Goal: Find specific page/section: Find specific page/section

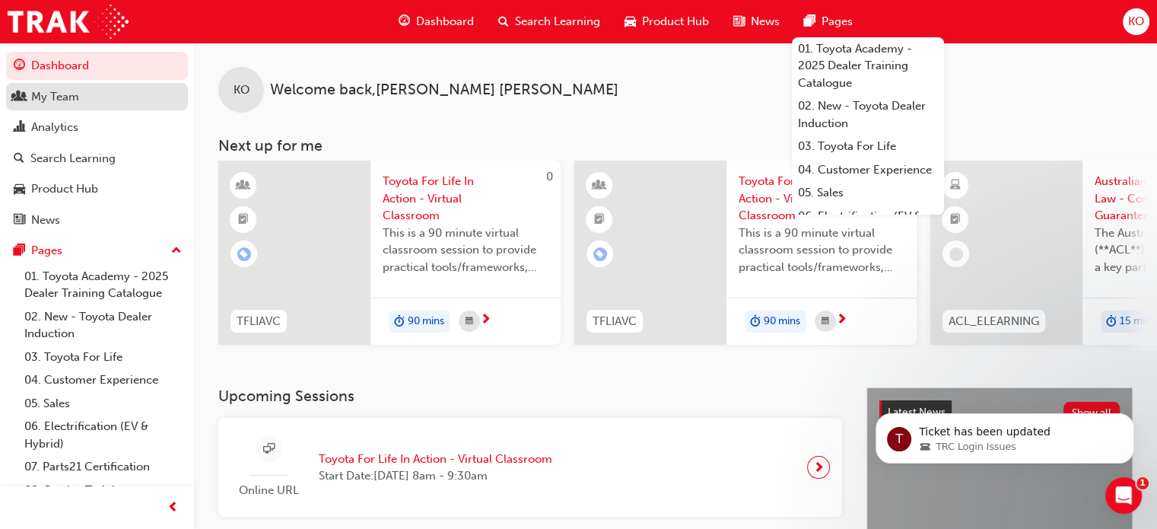
click at [111, 103] on div "My Team" at bounding box center [97, 96] width 167 height 19
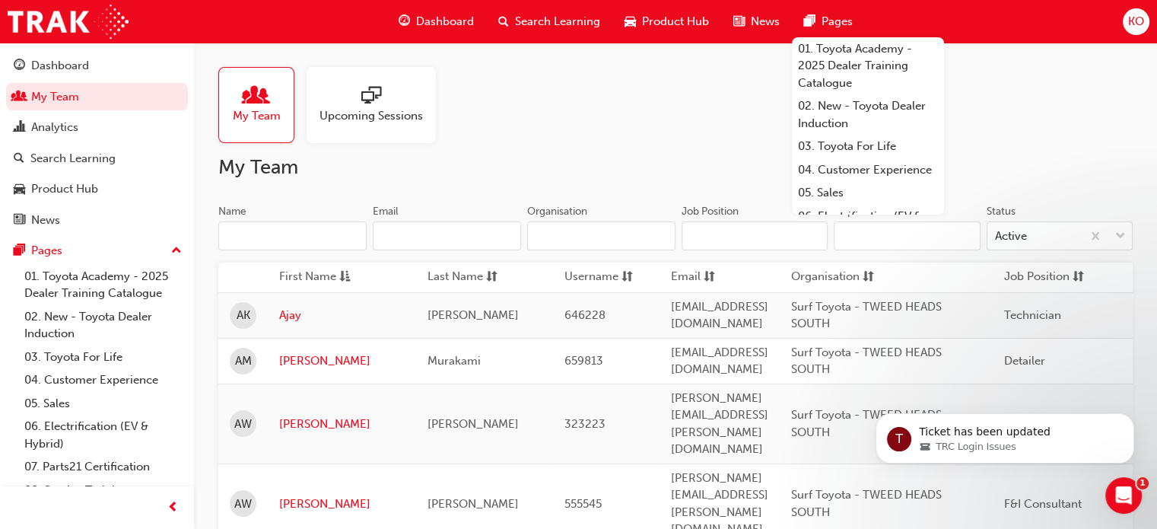
click at [309, 231] on input "Name" at bounding box center [292, 235] width 148 height 29
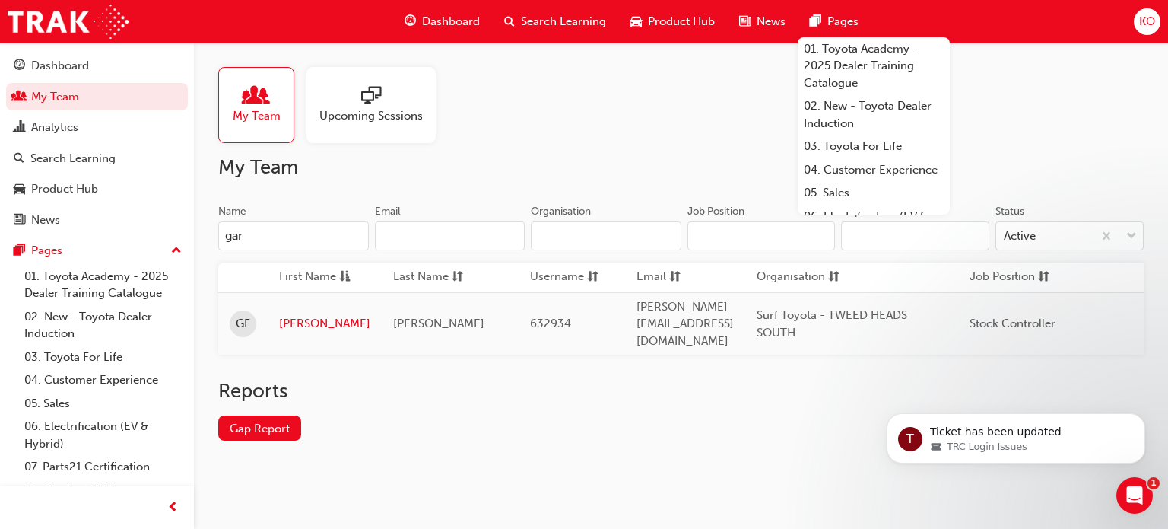
type input "gar"
click at [274, 180] on div "My Team Name gar Email Organisation Job Position Department Status Active First…" at bounding box center [681, 310] width 926 height 310
click at [103, 106] on link "My Team" at bounding box center [97, 97] width 182 height 28
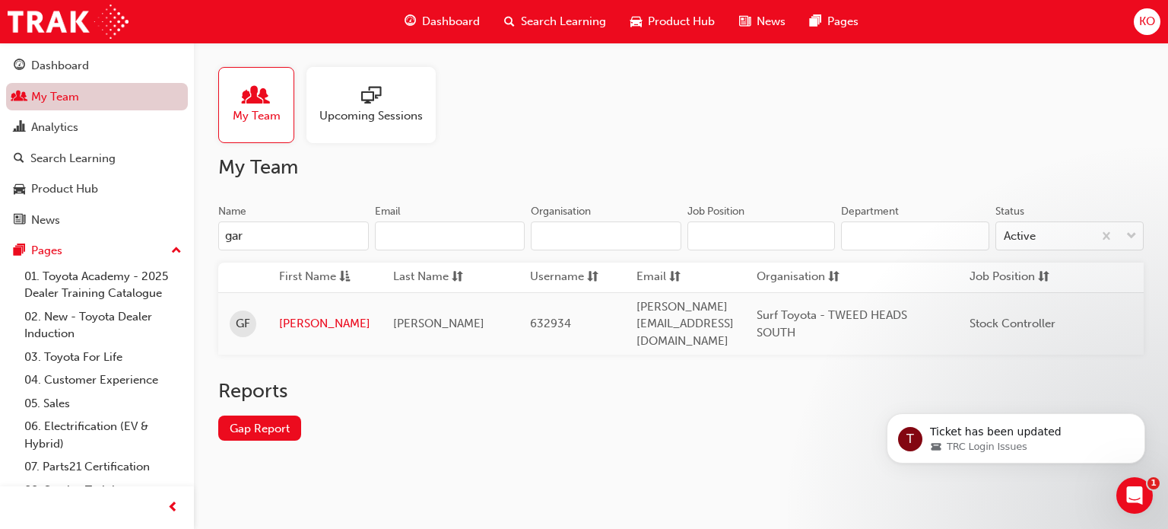
click at [103, 103] on link "My Team" at bounding box center [97, 97] width 182 height 28
click at [462, 20] on span "Dashboard" at bounding box center [451, 21] width 58 height 17
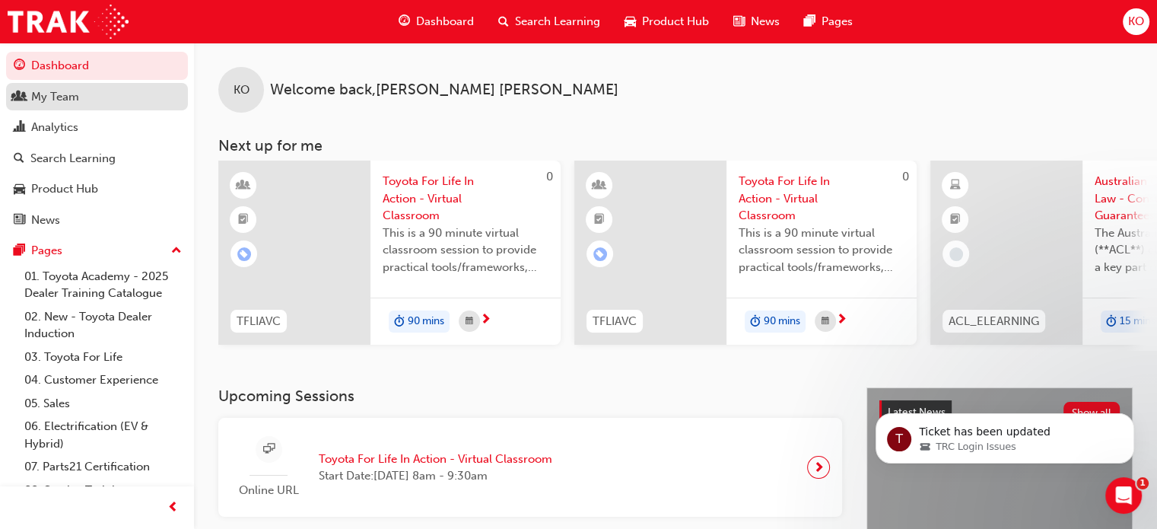
click at [96, 105] on div "My Team" at bounding box center [97, 96] width 167 height 19
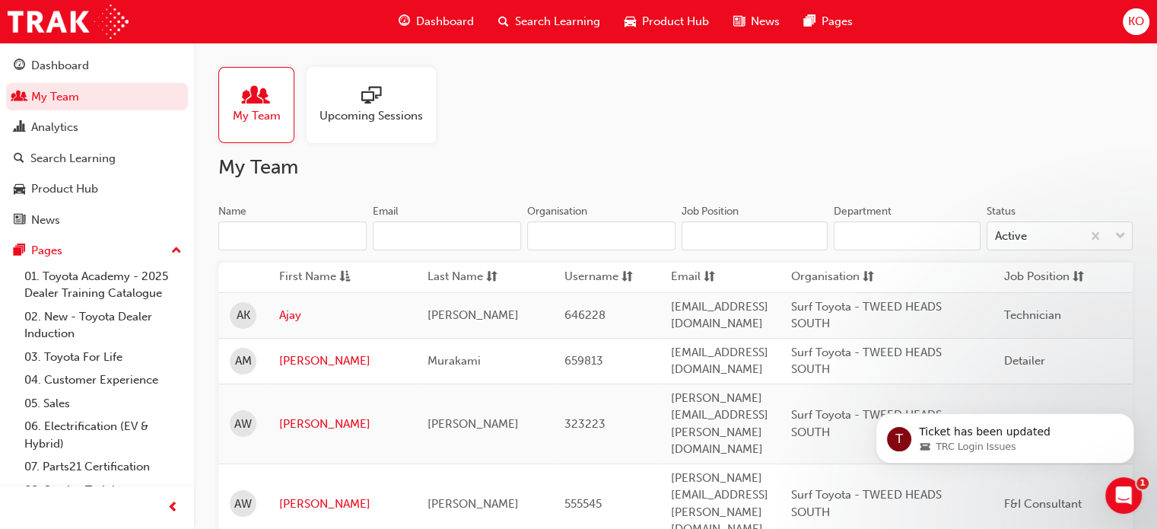
click at [264, 237] on input "Name" at bounding box center [292, 235] width 148 height 29
click at [310, 241] on input "Name" at bounding box center [292, 235] width 148 height 29
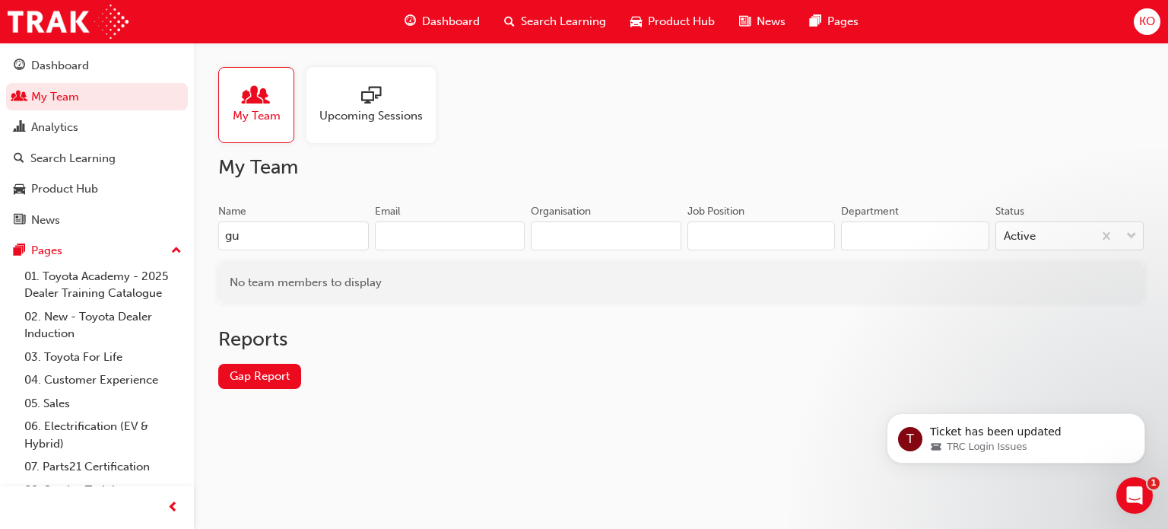
type input "g"
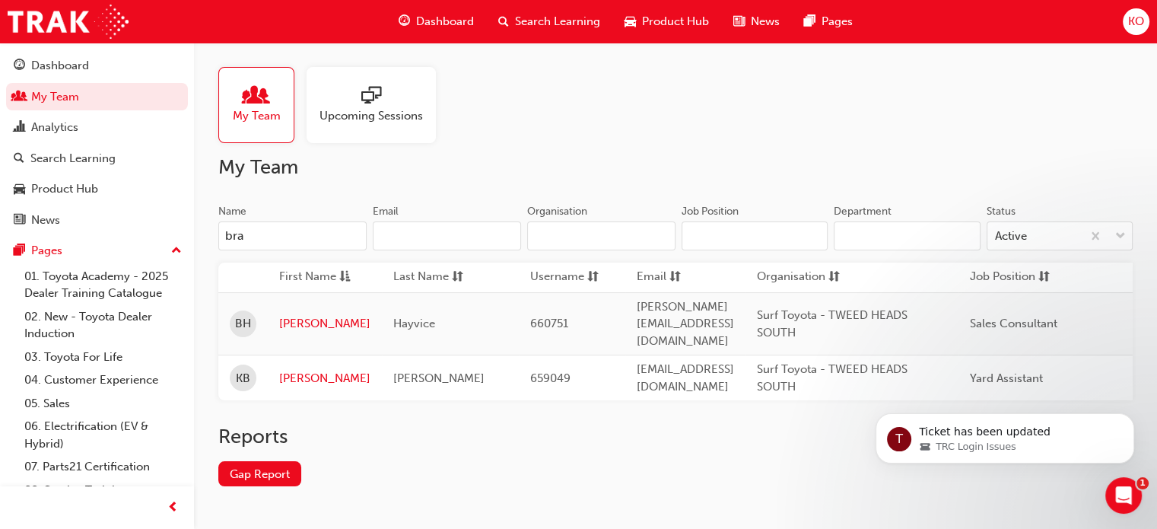
type input "bra"
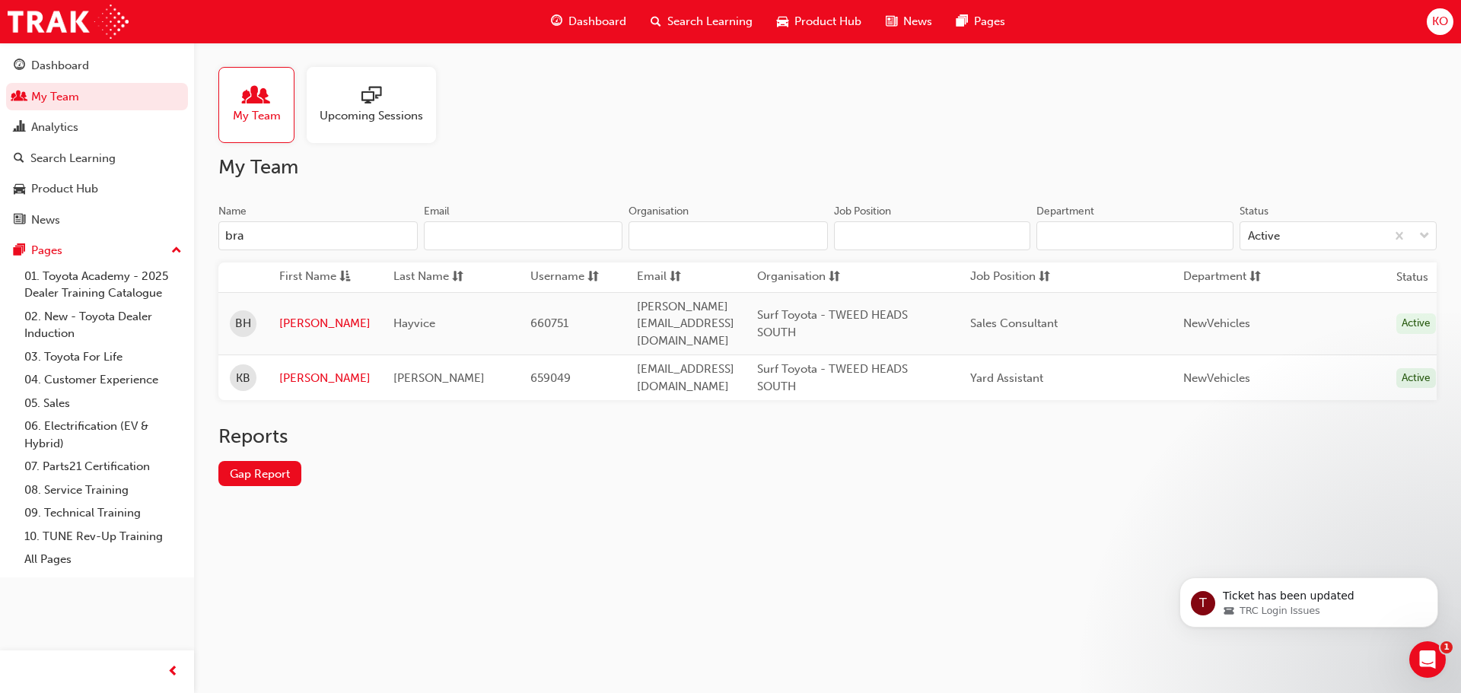
click at [1168, 20] on span "KO" at bounding box center [1440, 21] width 16 height 17
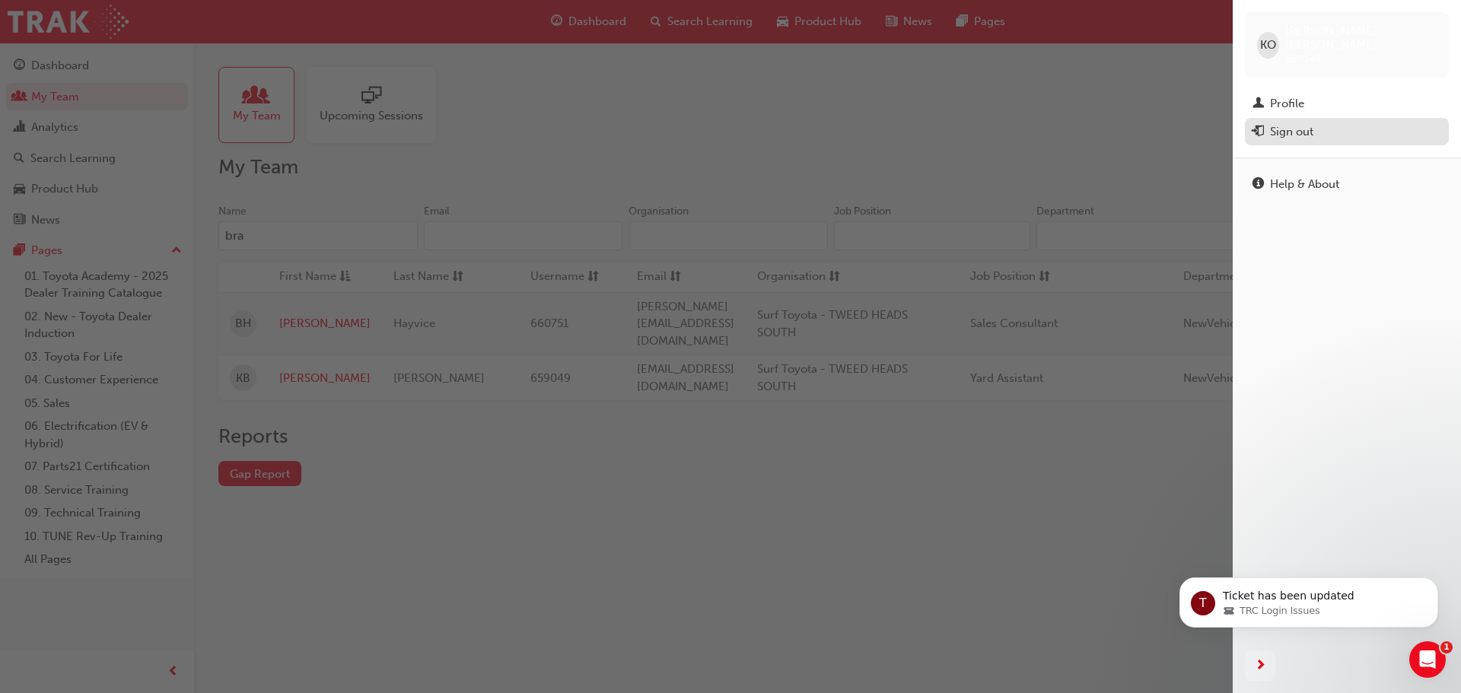
click at [1168, 127] on div "Sign out" at bounding box center [1346, 131] width 189 height 19
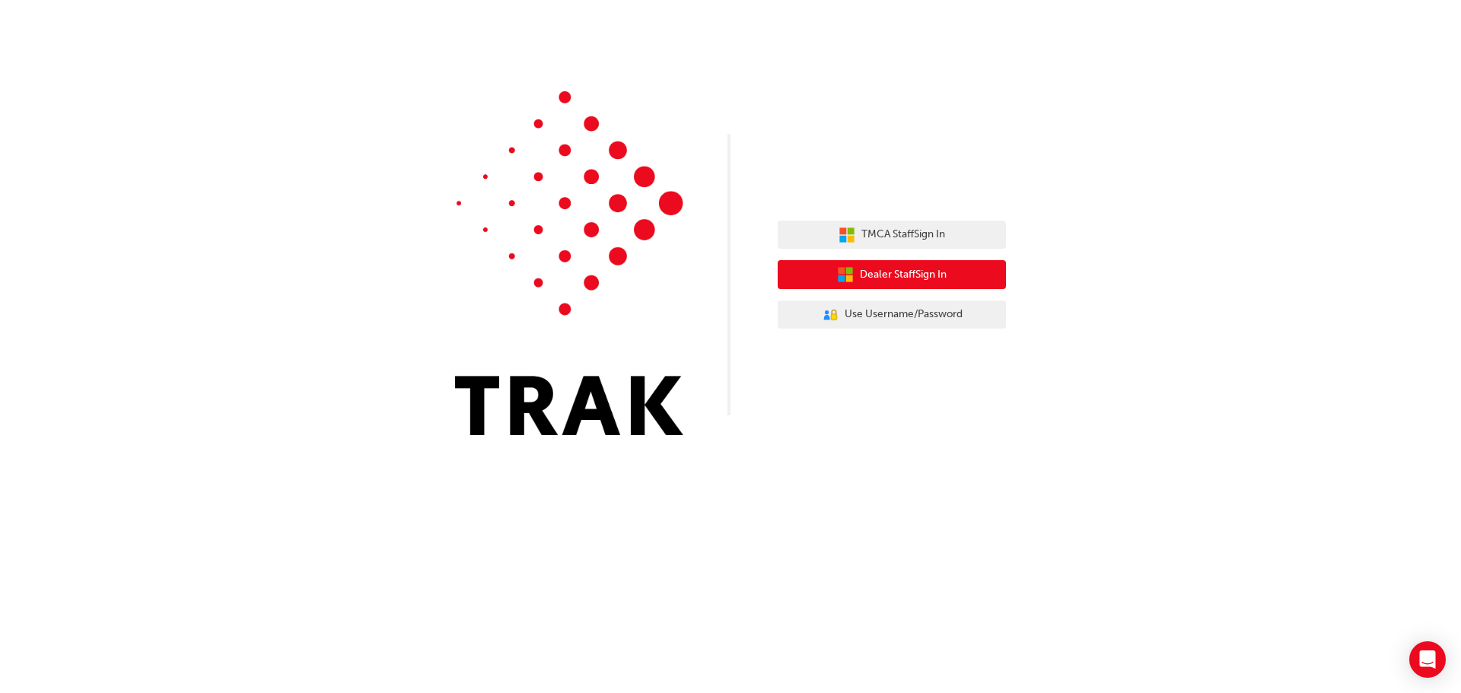
click at [905, 272] on span "Dealer Staff Sign In" at bounding box center [903, 274] width 87 height 17
